Goal: Transaction & Acquisition: Purchase product/service

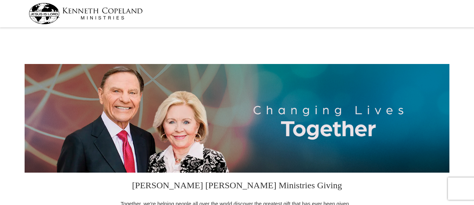
select select "NJ"
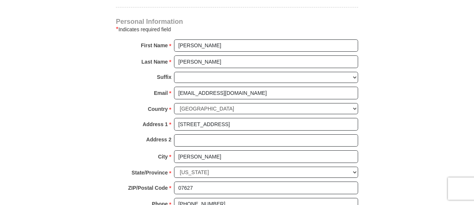
scroll to position [483, 0]
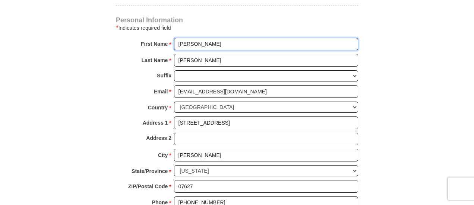
click at [219, 38] on input "[PERSON_NAME]" at bounding box center [266, 44] width 184 height 13
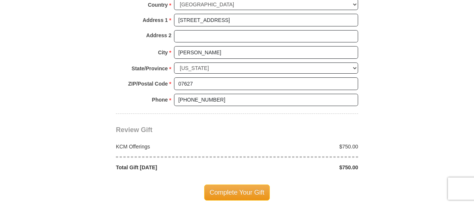
scroll to position [593, 0]
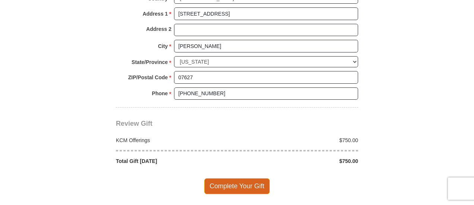
type input "[PERSON_NAME] & [PERSON_NAME]"
click at [236, 180] on span "Complete Your Gift" at bounding box center [237, 187] width 66 height 16
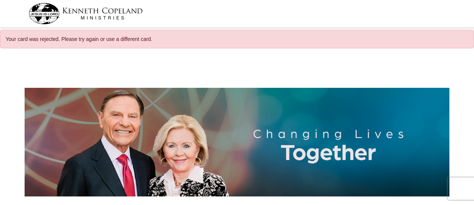
select select "NJ"
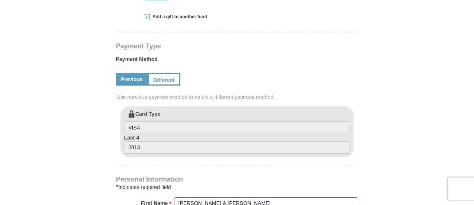
scroll to position [349, 0]
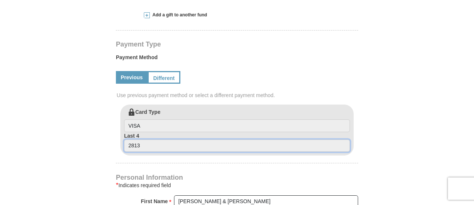
click at [151, 145] on input "2813" at bounding box center [237, 146] width 226 height 13
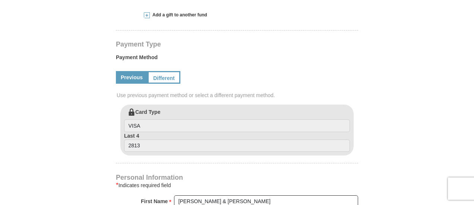
click at [201, 98] on span "Use previous payment method or select a different payment method." at bounding box center [238, 95] width 242 height 7
click at [170, 78] on link "Different" at bounding box center [163, 77] width 31 height 13
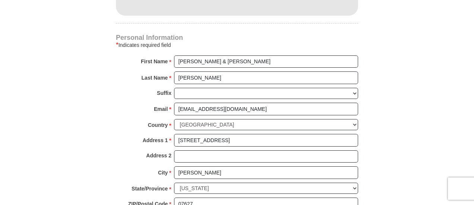
scroll to position [569, 0]
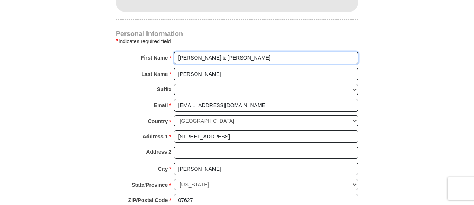
click at [220, 57] on input "[PERSON_NAME] & [PERSON_NAME]" at bounding box center [266, 58] width 184 height 13
type input "[PERSON_NAME]"
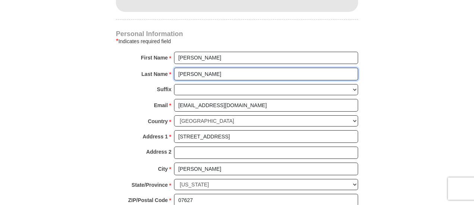
click at [178, 72] on input "[PERSON_NAME]" at bounding box center [266, 74] width 184 height 13
click at [178, 72] on input "VHughes" at bounding box center [266, 74] width 184 height 13
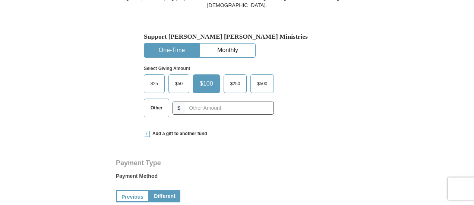
scroll to position [215, 0]
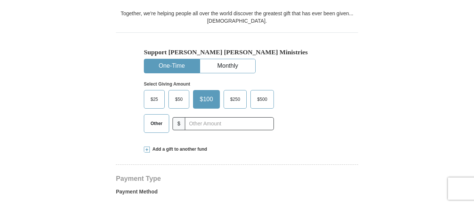
type input "Vitiello-Hughes"
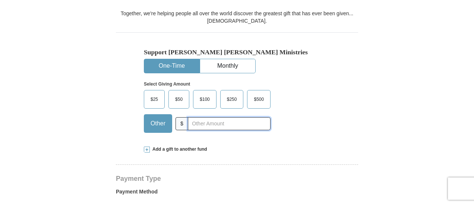
click at [205, 122] on input "text" at bounding box center [229, 123] width 83 height 13
type input "750"
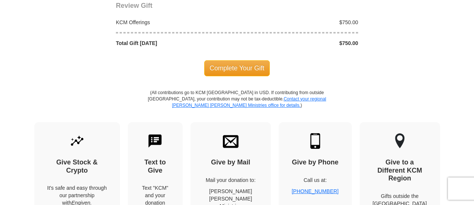
scroll to position [881, 0]
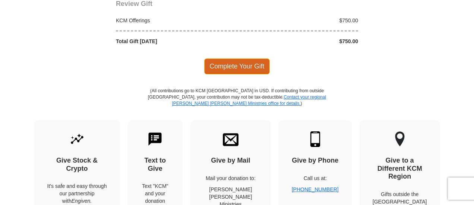
click at [232, 63] on span "Complete Your Gift" at bounding box center [237, 67] width 66 height 16
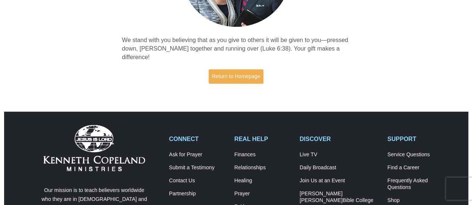
scroll to position [136, 0]
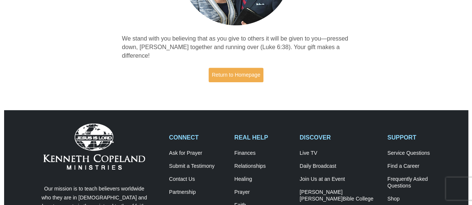
click at [336, 47] on p "We stand with you believing that as you give to others it will be given to you—…" at bounding box center [236, 48] width 228 height 26
